Goal: Information Seeking & Learning: Learn about a topic

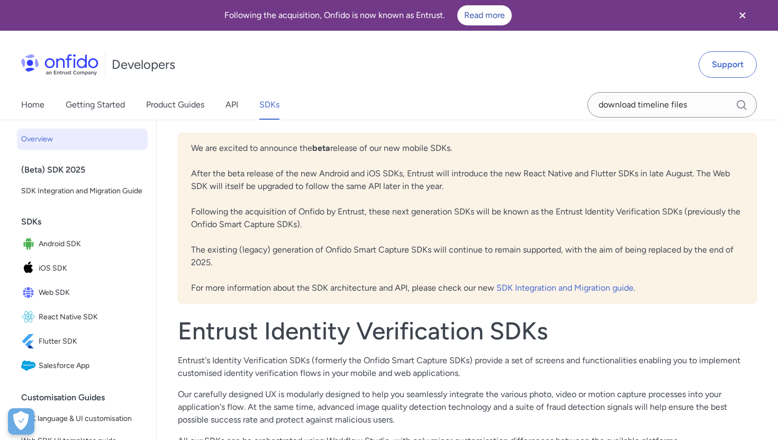
click at [63, 284] on link "Web SDK" at bounding box center [82, 292] width 131 height 23
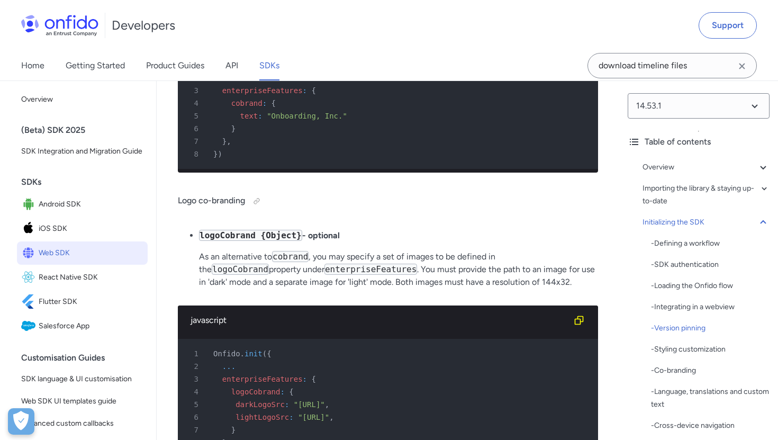
scroll to position [5170, 0]
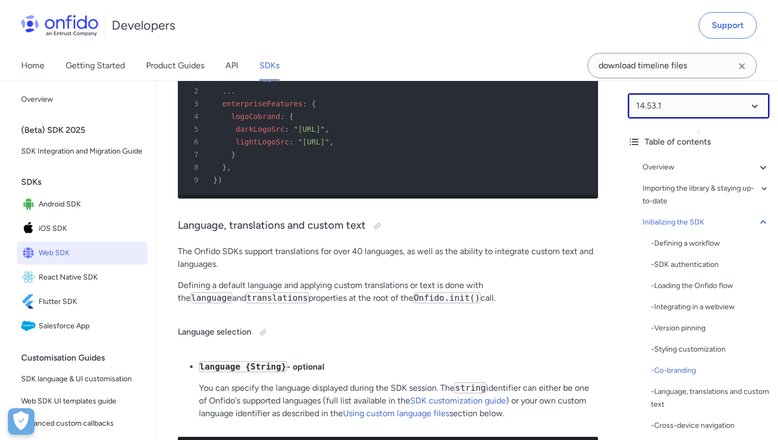
click at [688, 106] on select at bounding box center [698, 105] width 142 height 25
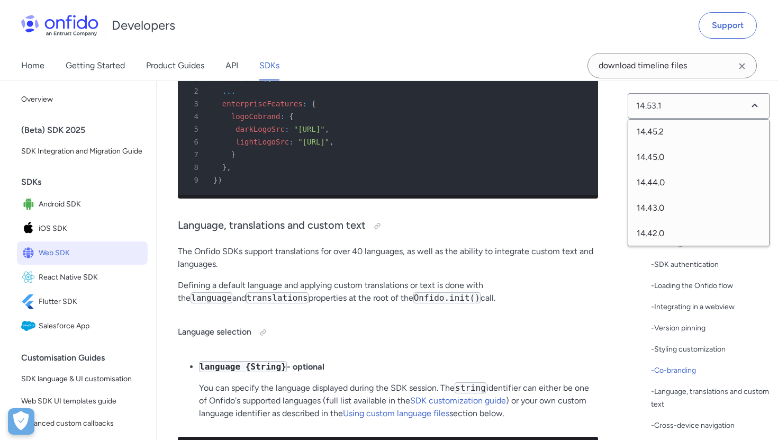
scroll to position [321, 0]
click at [661, 169] on span "14.43.0" at bounding box center [698, 169] width 141 height 25
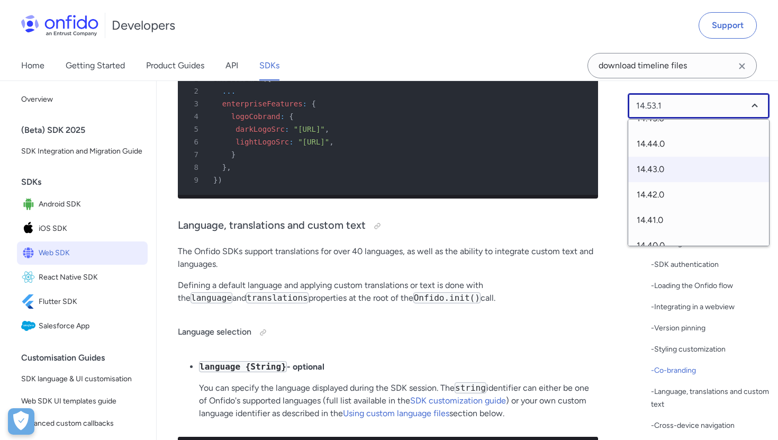
select select "14.43.0"
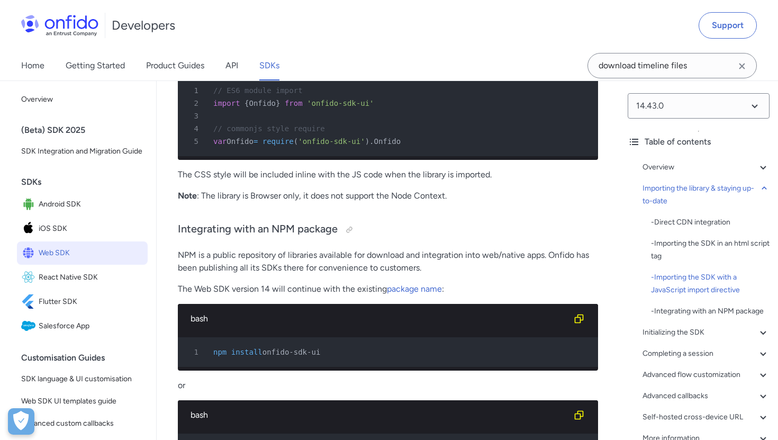
scroll to position [1459, 0]
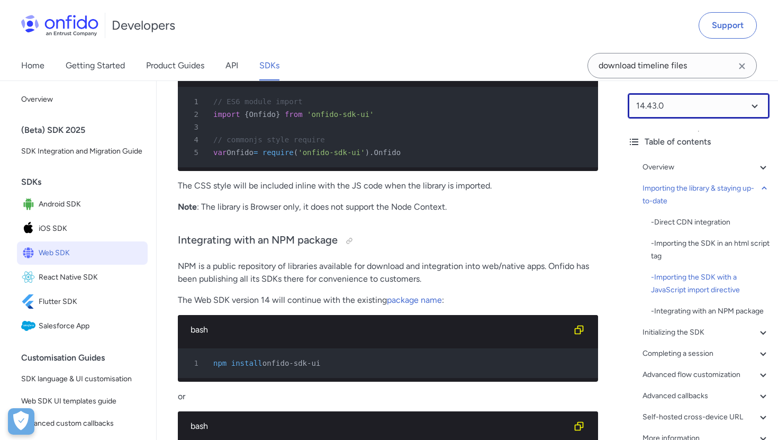
click at [699, 112] on select at bounding box center [698, 105] width 142 height 25
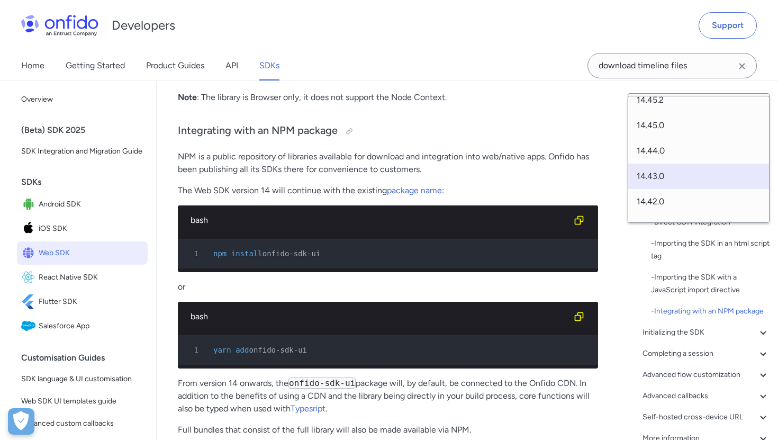
scroll to position [291, 0]
click at [671, 173] on span "14.43.0" at bounding box center [698, 175] width 141 height 25
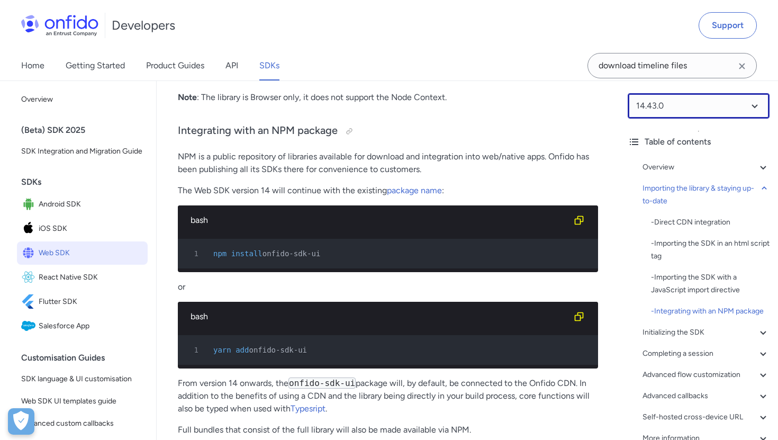
click at [686, 108] on select at bounding box center [698, 105] width 142 height 25
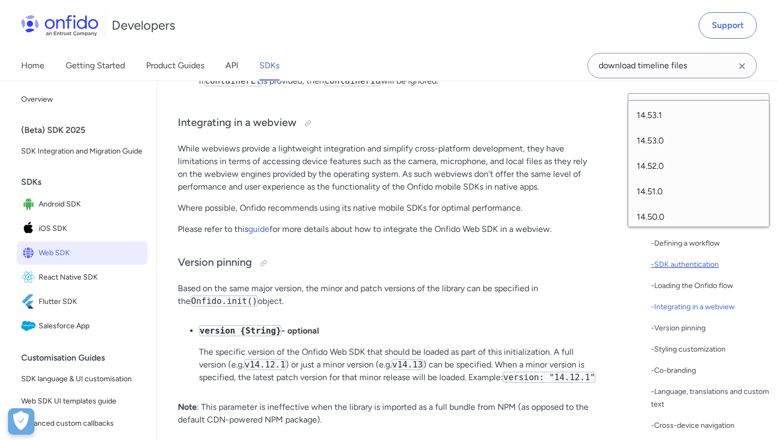
scroll to position [174, 0]
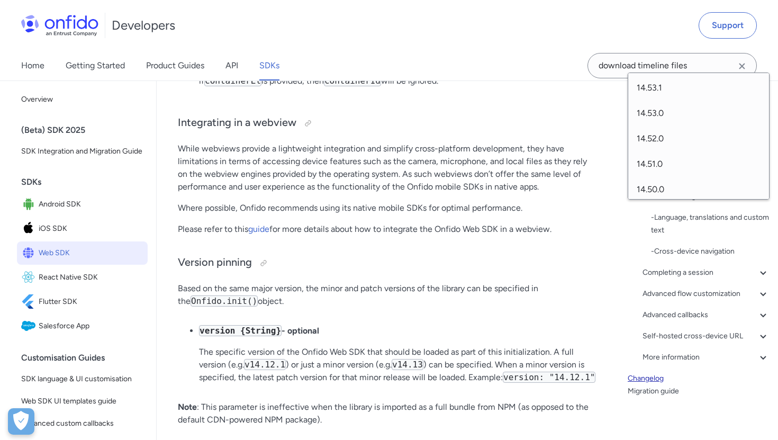
click at [644, 381] on link "Changelog" at bounding box center [698, 378] width 142 height 13
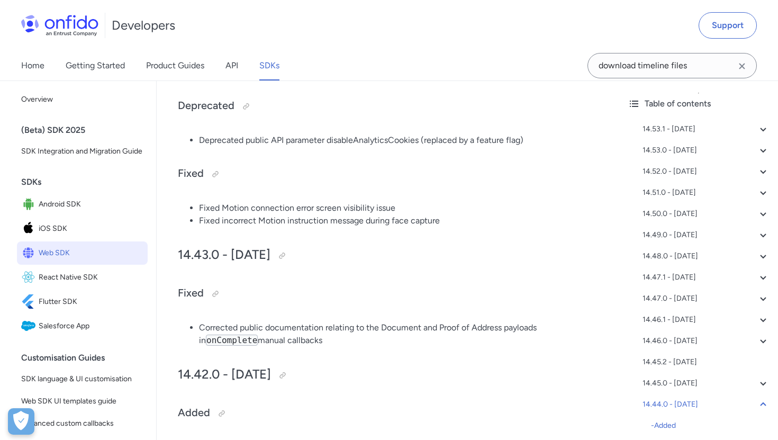
scroll to position [2774, 0]
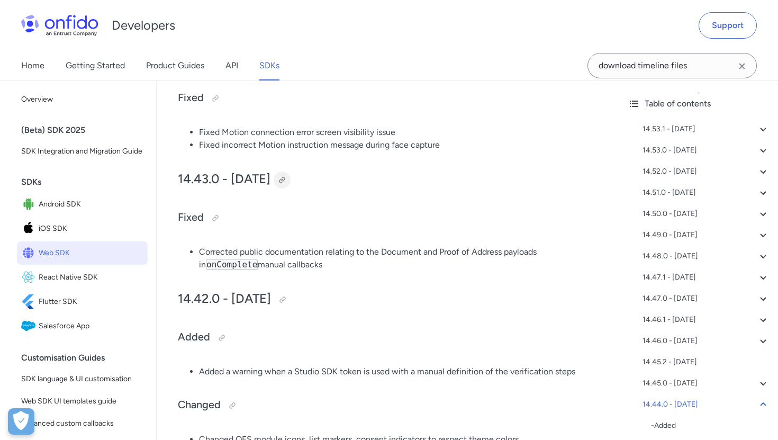
click at [286, 181] on div at bounding box center [282, 180] width 8 height 8
